Goal: Contribute content: Add original content to the website for others to see

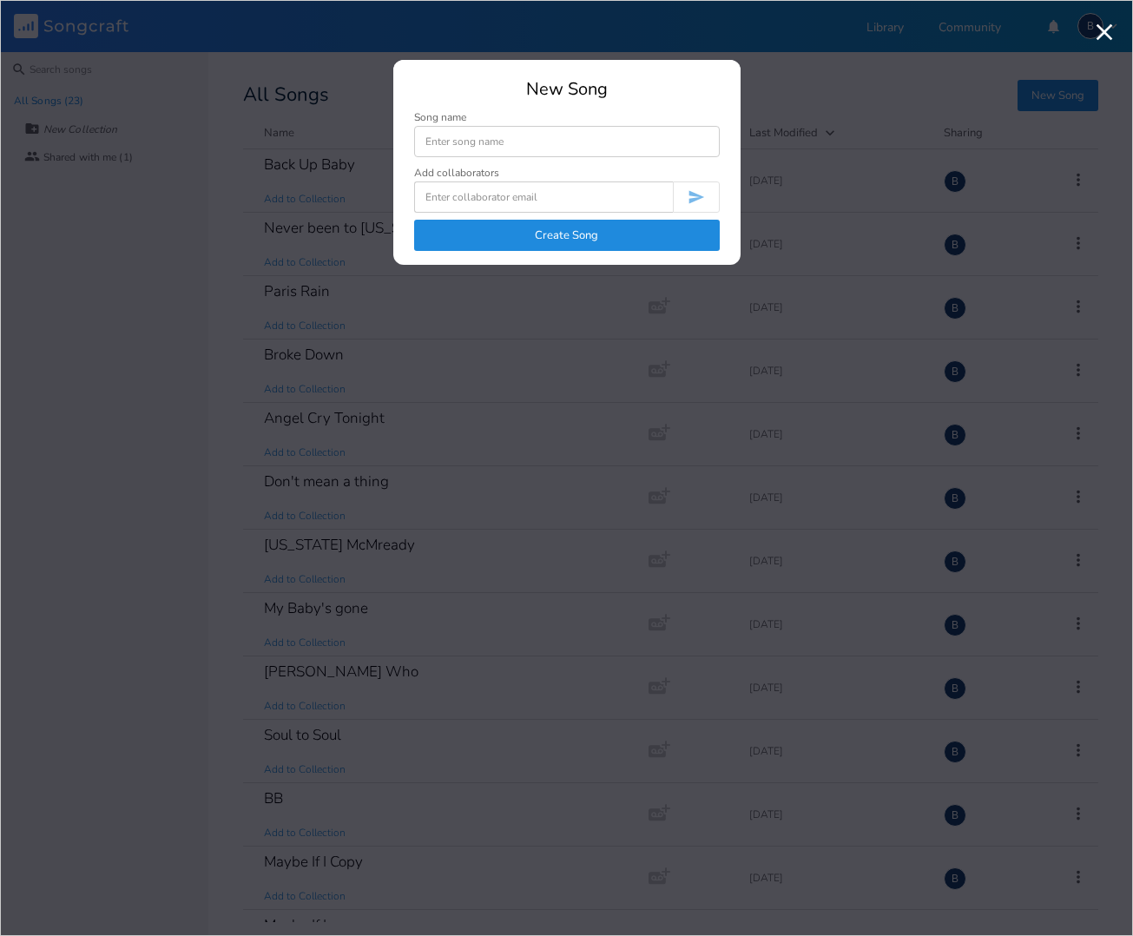
click at [464, 144] on input at bounding box center [567, 141] width 306 height 31
type input "A world away"
click at [559, 245] on button "Create Song" at bounding box center [567, 235] width 306 height 31
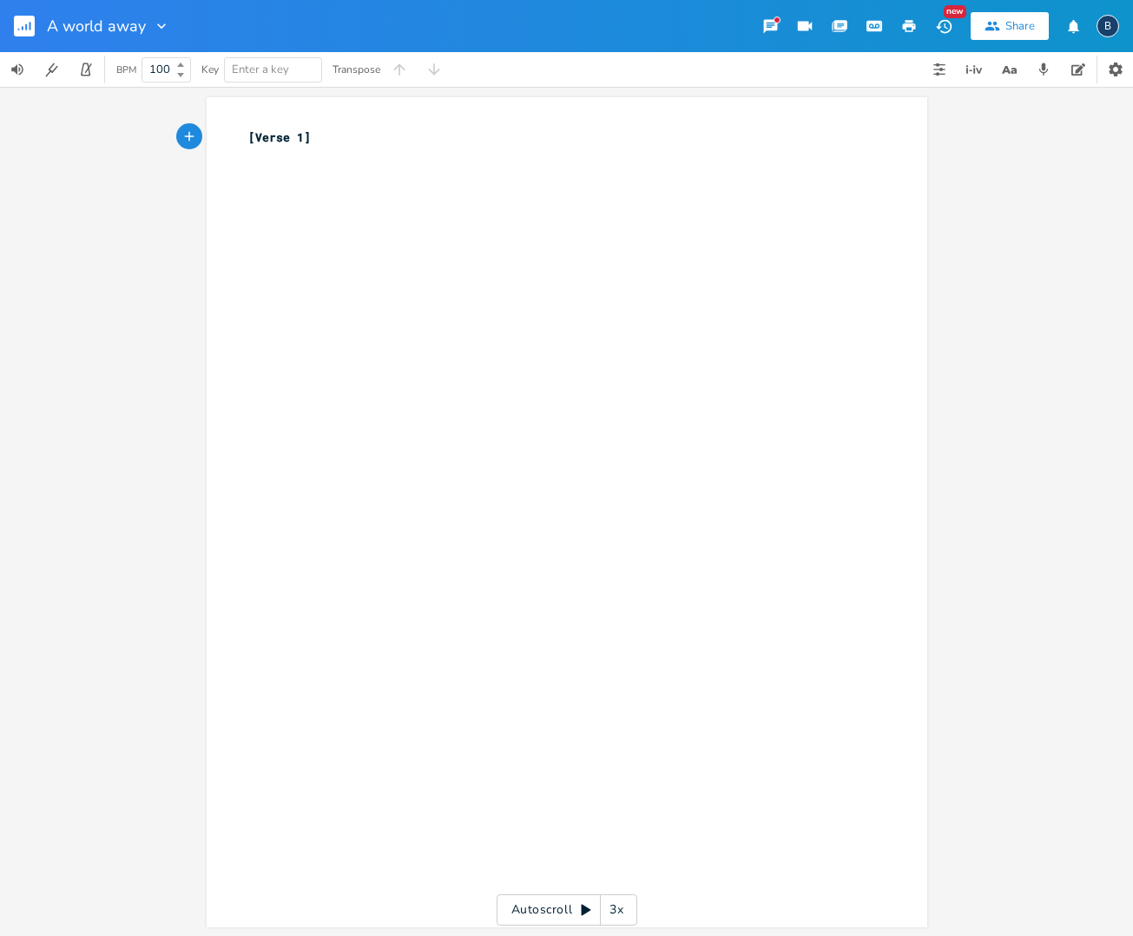
type textarea "[Verse 1]"
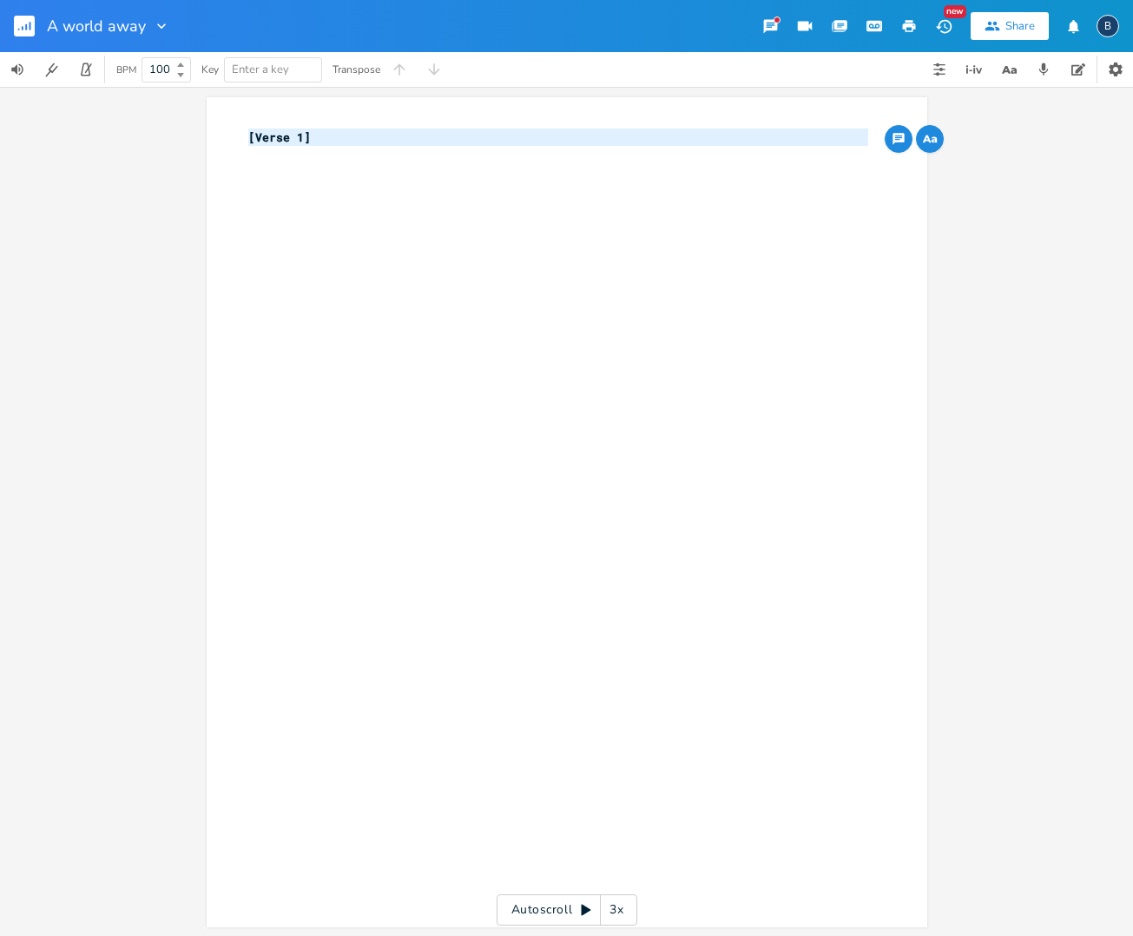
drag, startPoint x: 302, startPoint y: 151, endPoint x: 366, endPoint y: 188, distance: 74.3
click at [366, 188] on div "x [Verse 1] ​" at bounding box center [580, 528] width 670 height 807
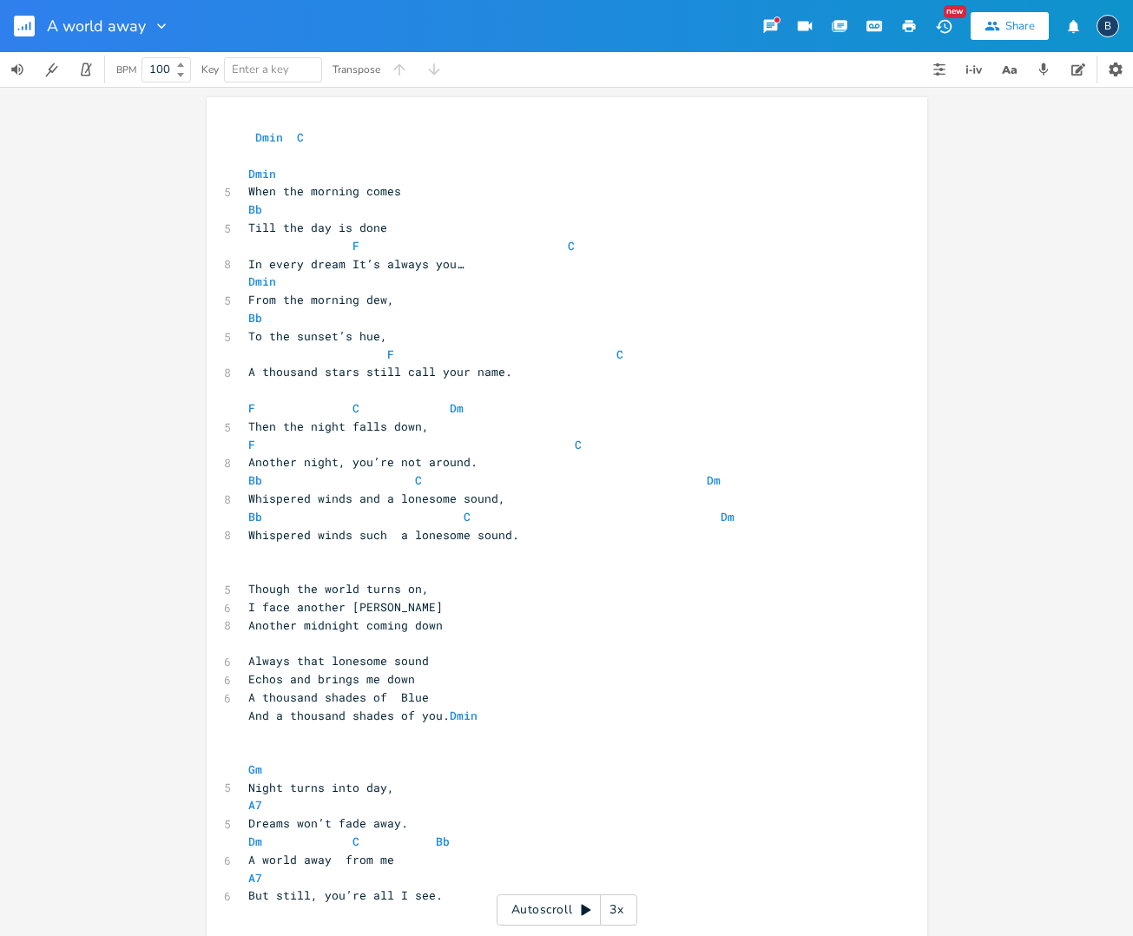
scroll to position [189, 0]
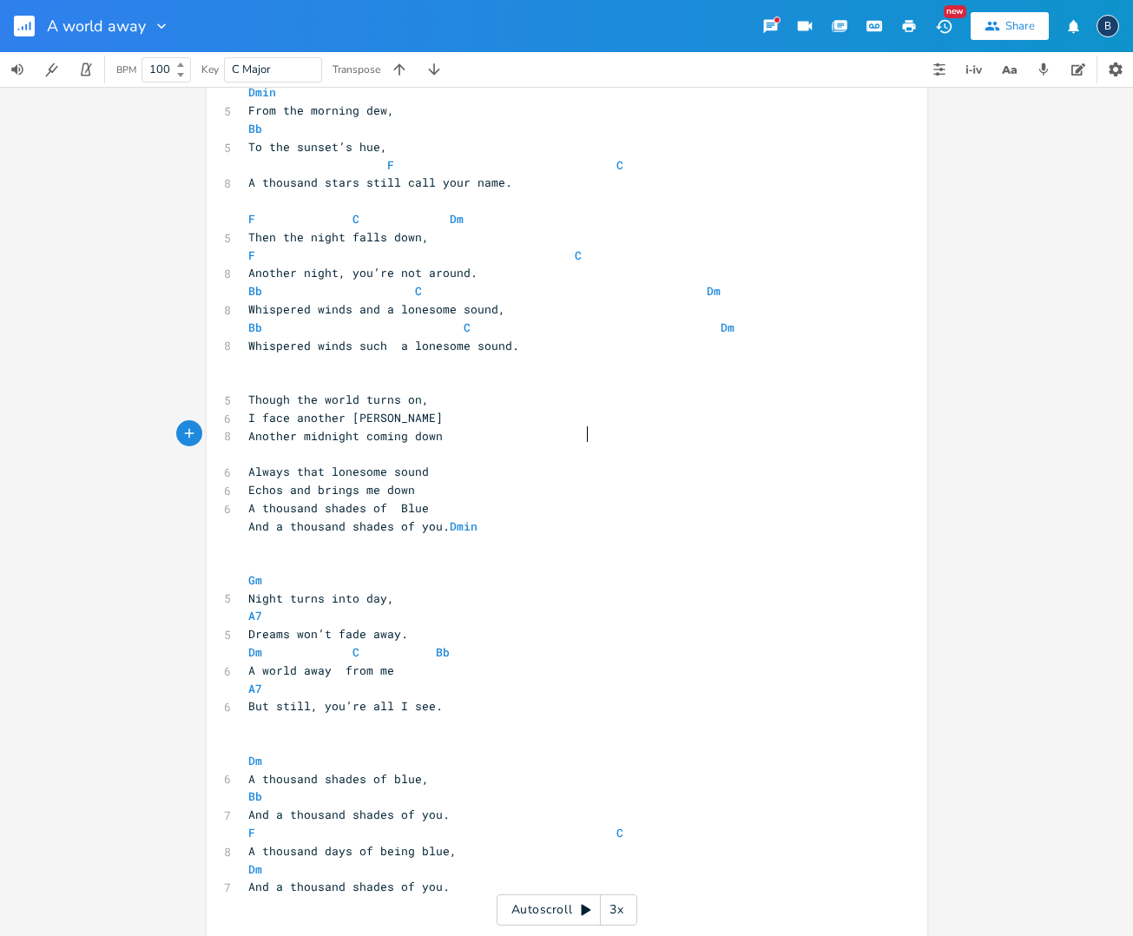
click at [762, 445] on pre at bounding box center [558, 454] width 627 height 18
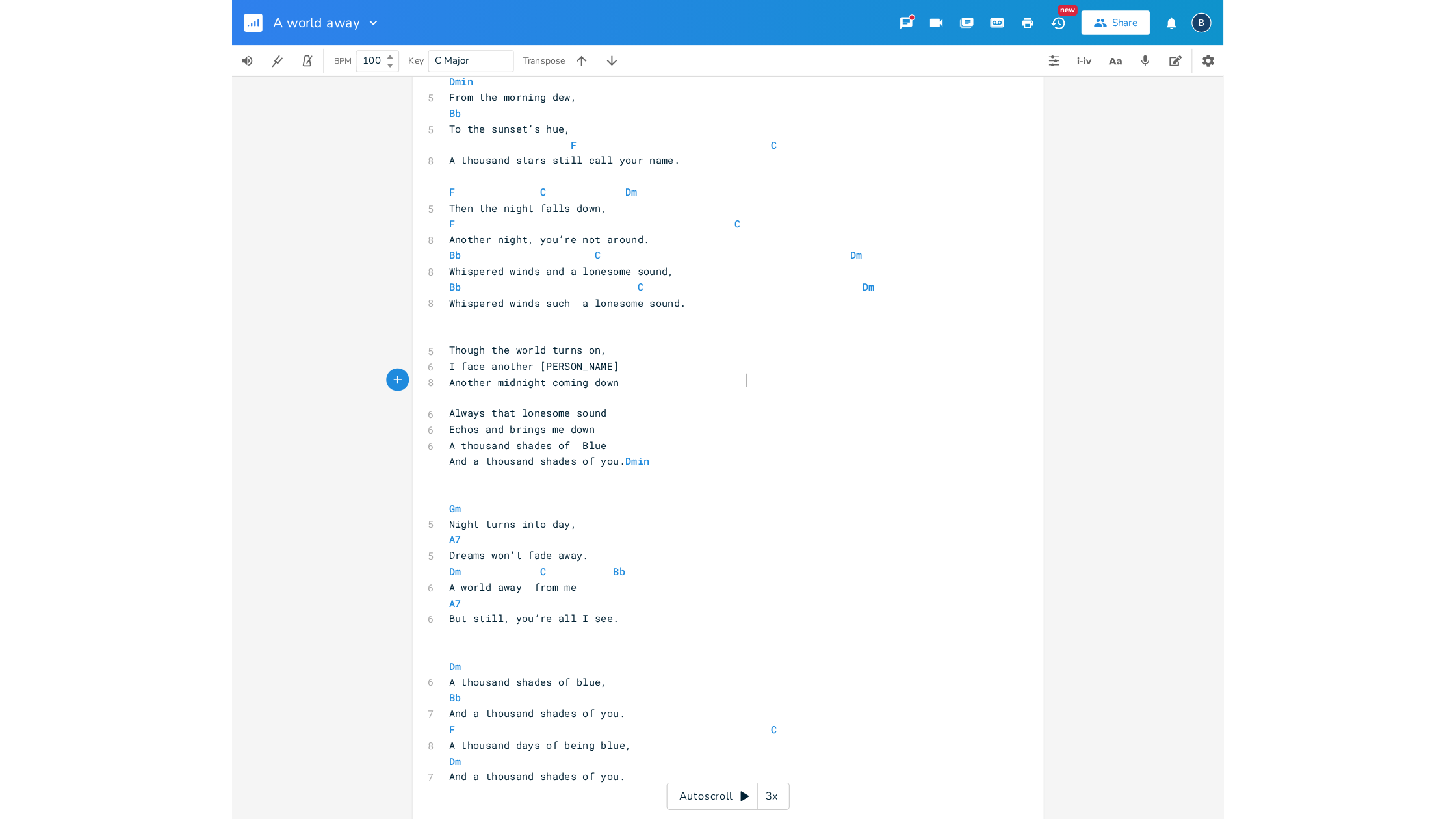
scroll to position [147, 0]
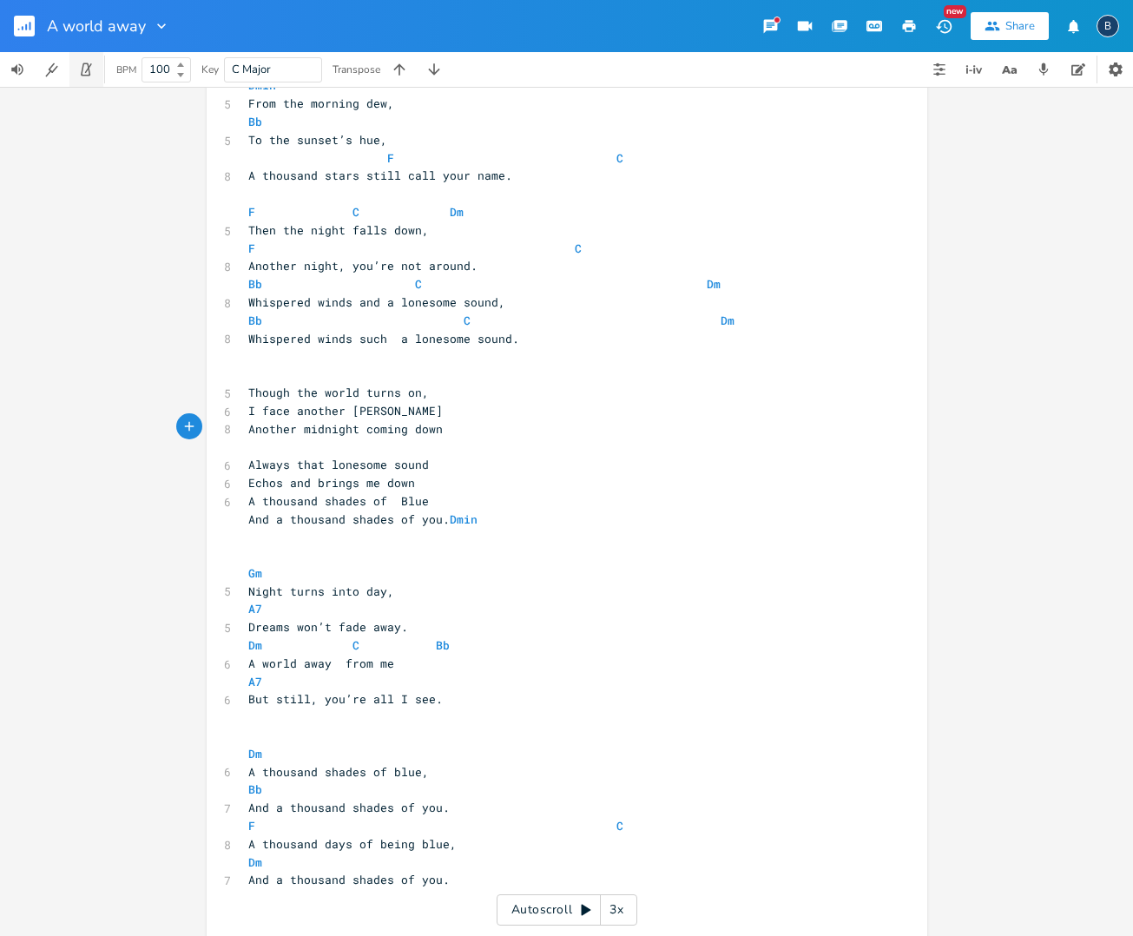
click at [87, 70] on icon "button" at bounding box center [88, 68] width 7 height 10
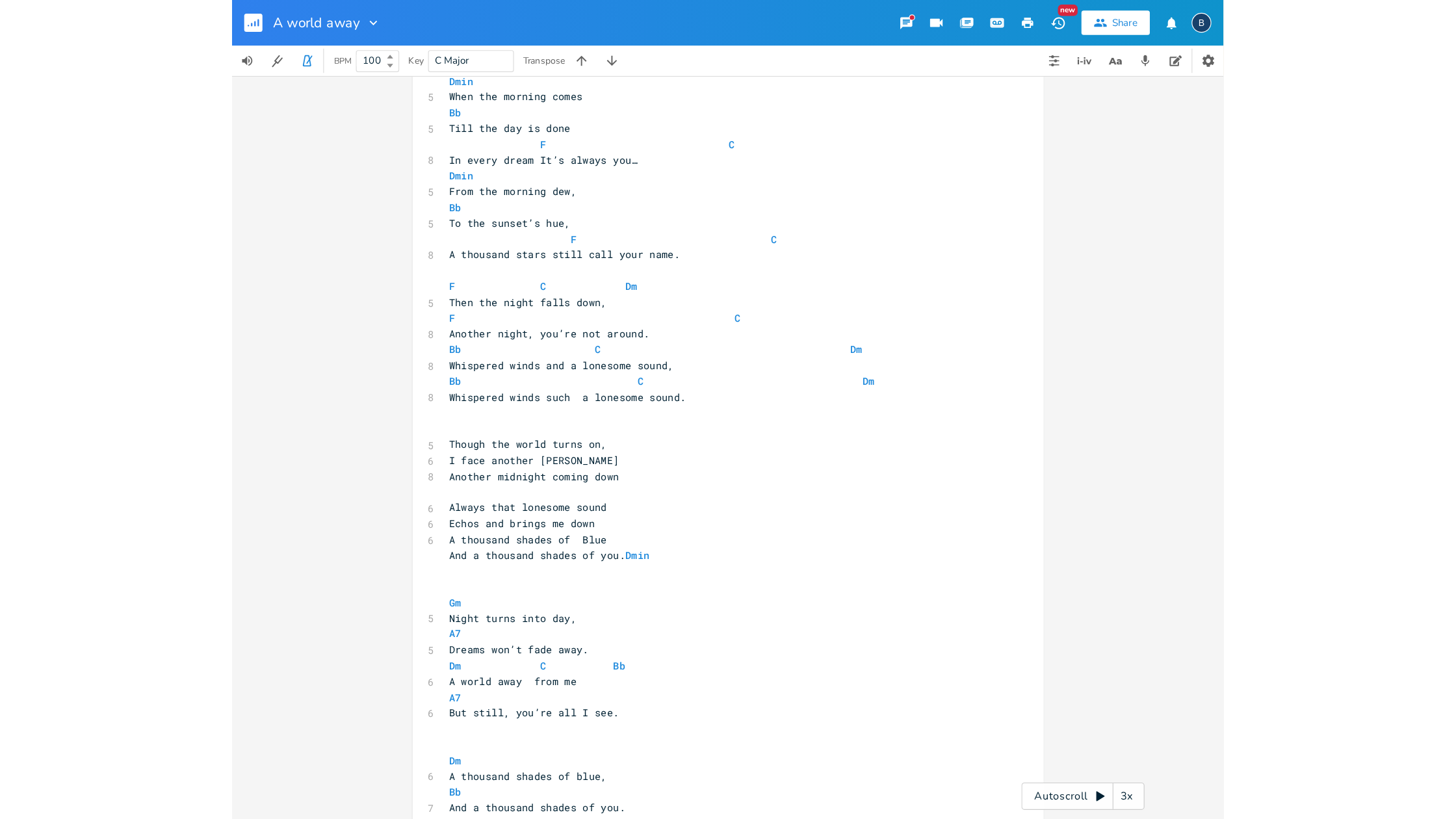
scroll to position [31, 0]
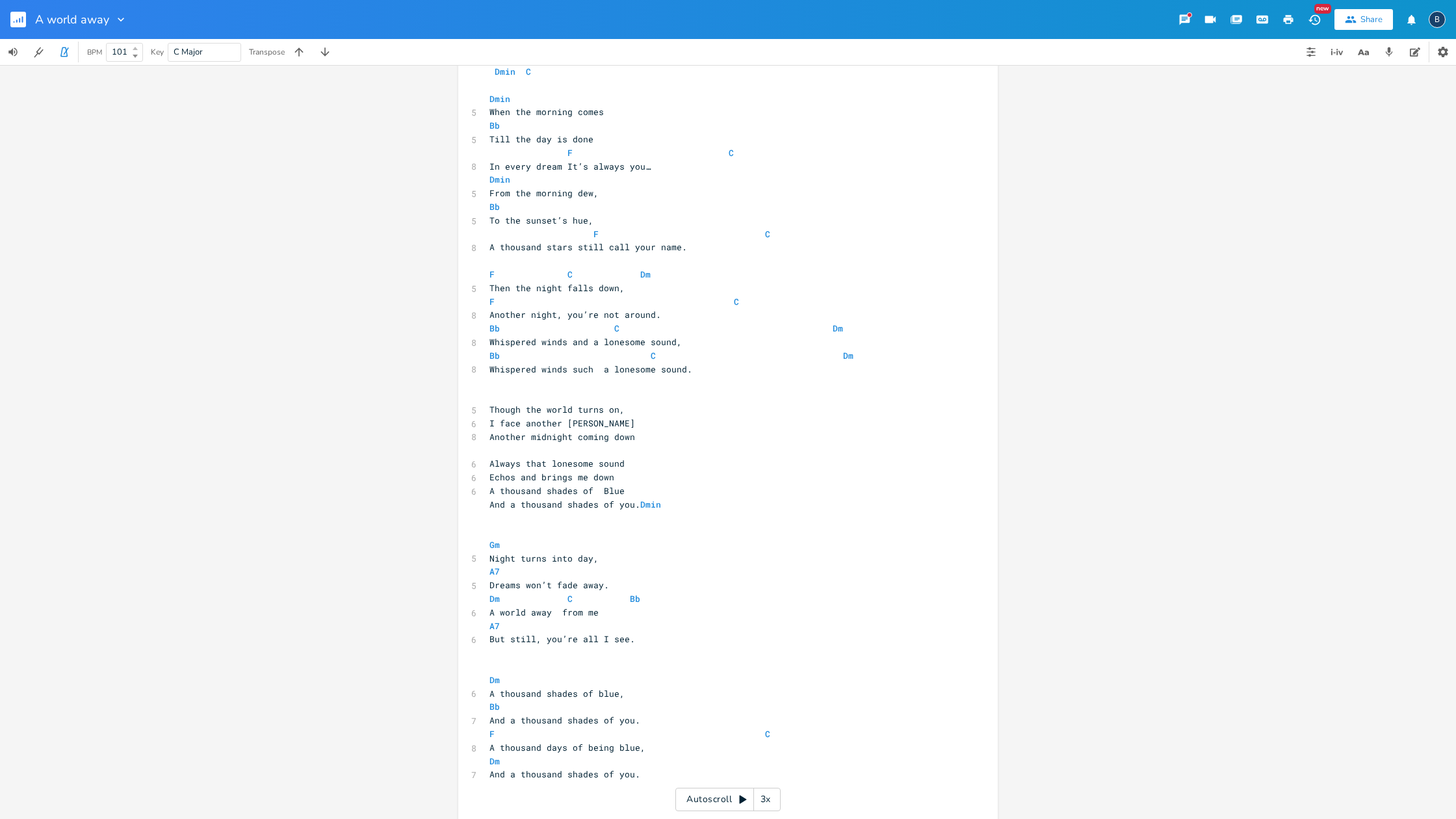
click at [136, 47] on icon at bounding box center [135, 49] width 5 height 3
click at [137, 47] on icon at bounding box center [135, 49] width 5 height 3
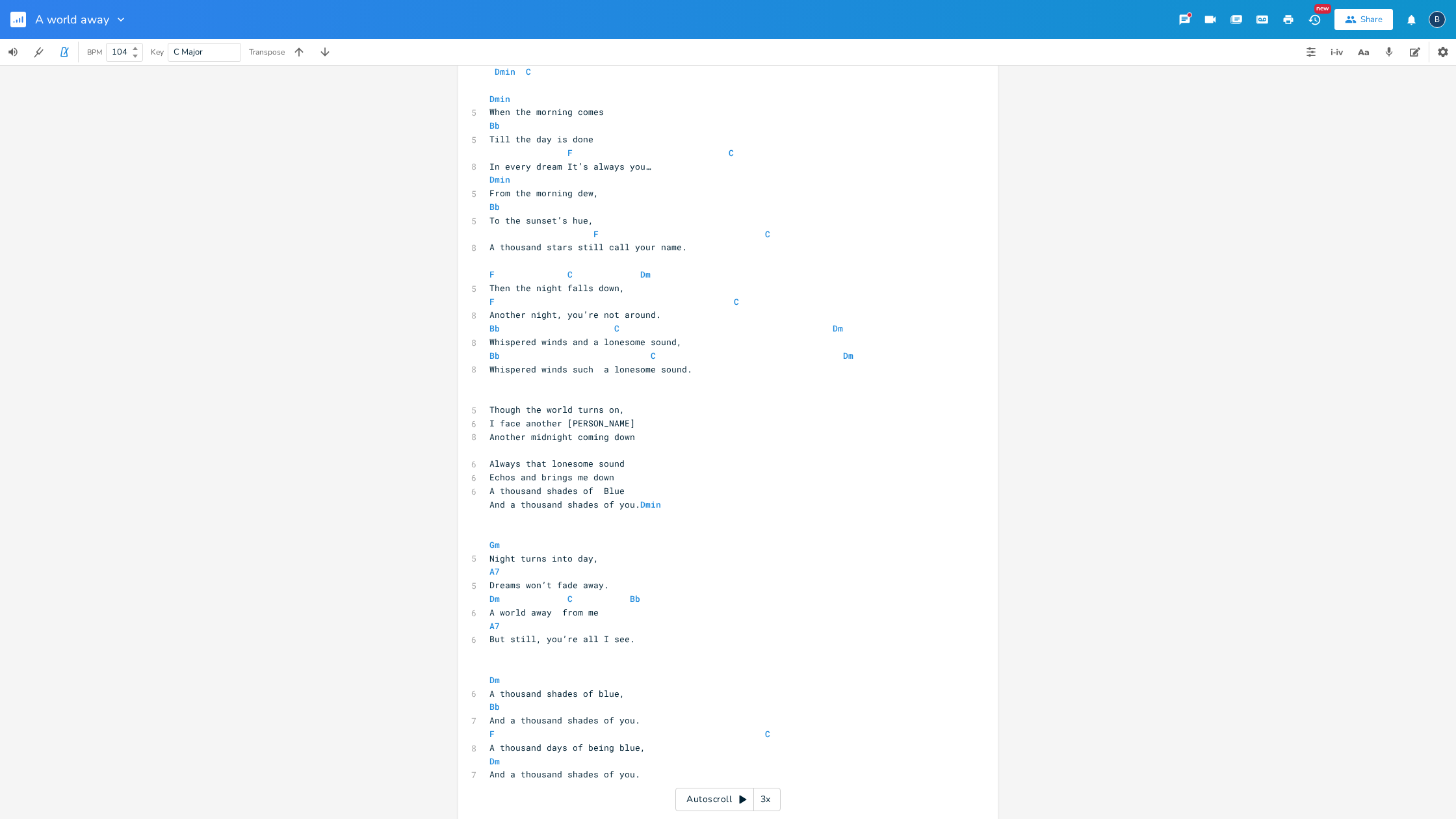
click at [137, 47] on icon at bounding box center [135, 49] width 5 height 3
click at [138, 57] on b at bounding box center [134, 55] width 12 height 7
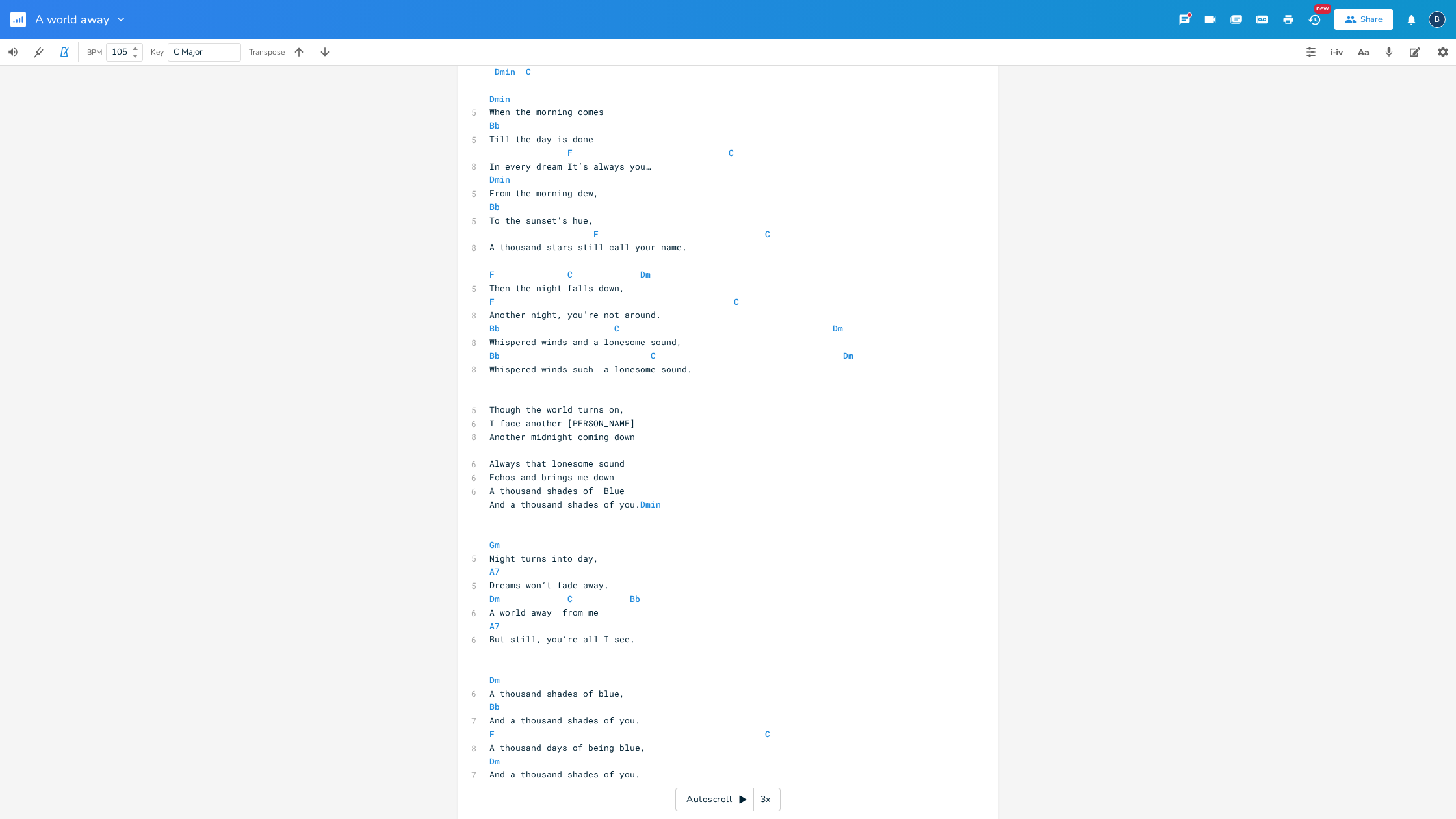
click at [138, 57] on b at bounding box center [134, 55] width 12 height 7
click at [135, 46] on b at bounding box center [134, 49] width 12 height 7
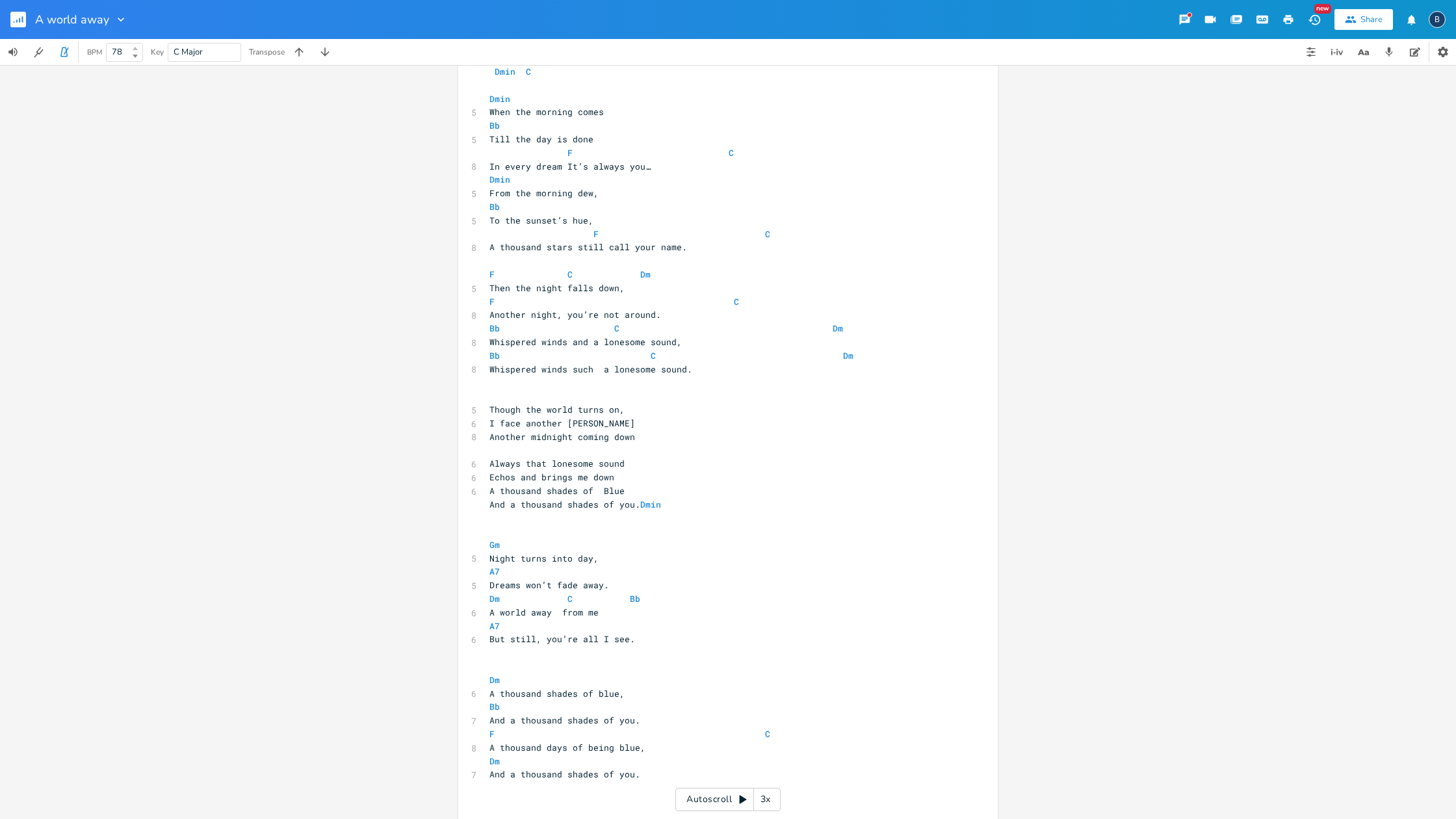
click at [135, 46] on b at bounding box center [134, 49] width 12 height 7
click at [131, 47] on b at bounding box center [134, 49] width 12 height 7
type input "81"
click at [131, 47] on b at bounding box center [134, 49] width 12 height 7
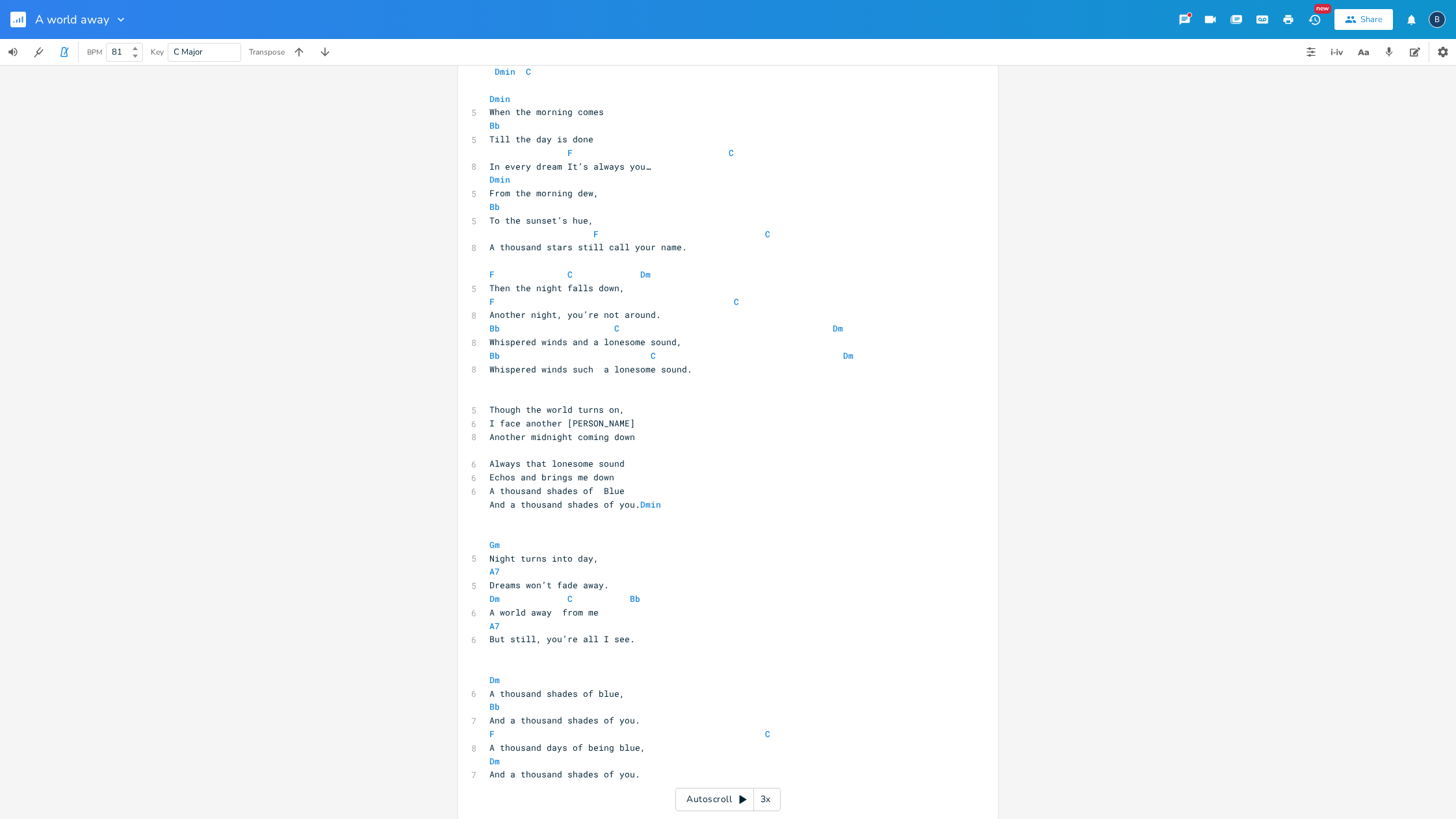
click at [565, 471] on span "Echos and brings me down" at bounding box center [552, 477] width 125 height 12
type textarea "tears"
